Goal: Check status

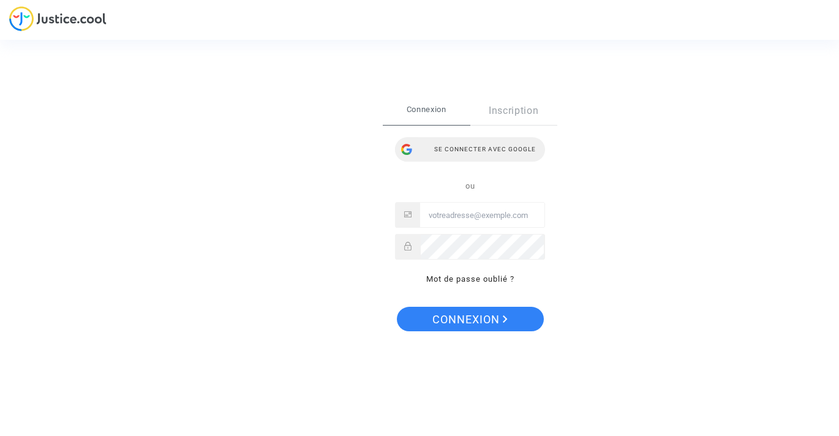
click at [440, 150] on div "Se connecter avec Google" at bounding box center [470, 149] width 150 height 24
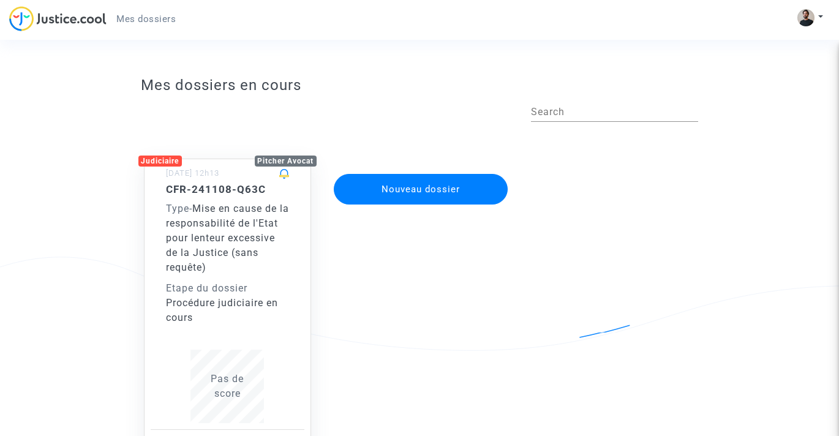
click at [201, 212] on span "Mise en cause de la responsabilité de l'Etat pour lenteur excessive de la Justi…" at bounding box center [227, 238] width 123 height 70
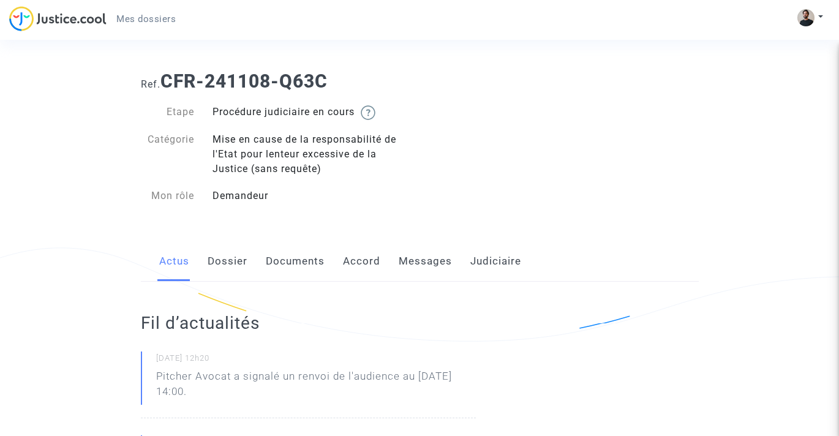
scroll to position [8, 0]
